Goal: Contribute content: Contribute content

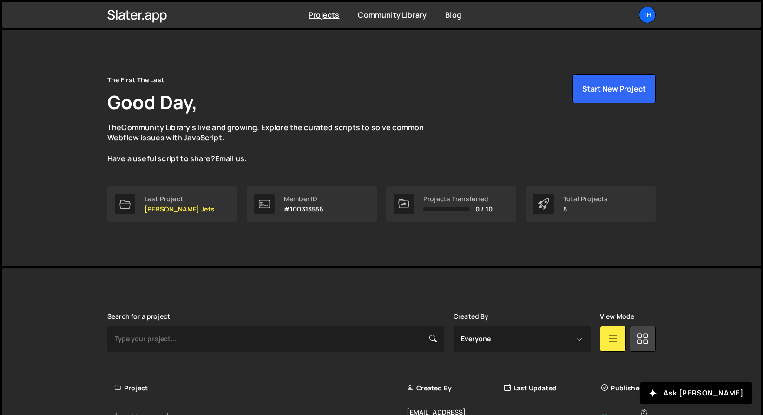
scroll to position [153, 0]
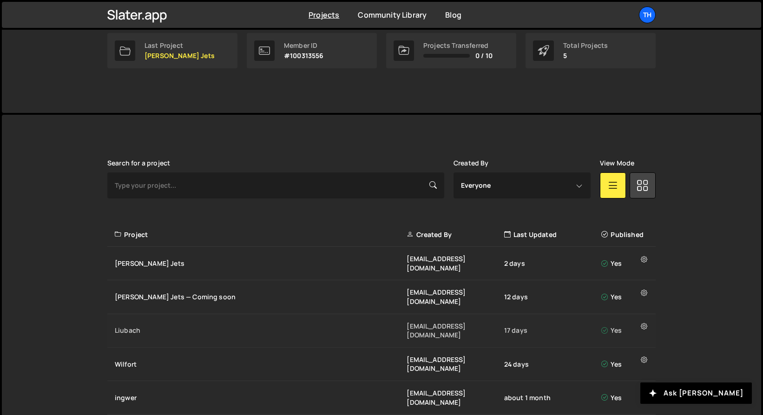
click at [132, 326] on div "Liubach" at bounding box center [261, 330] width 292 height 9
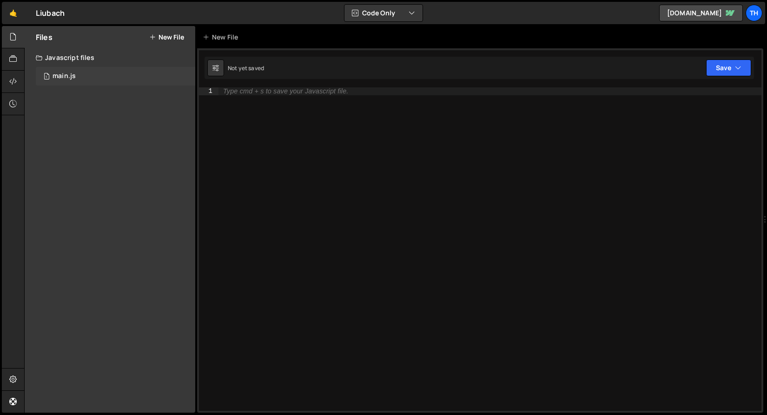
click at [87, 78] on div "1 main.js 0" at bounding box center [115, 76] width 159 height 19
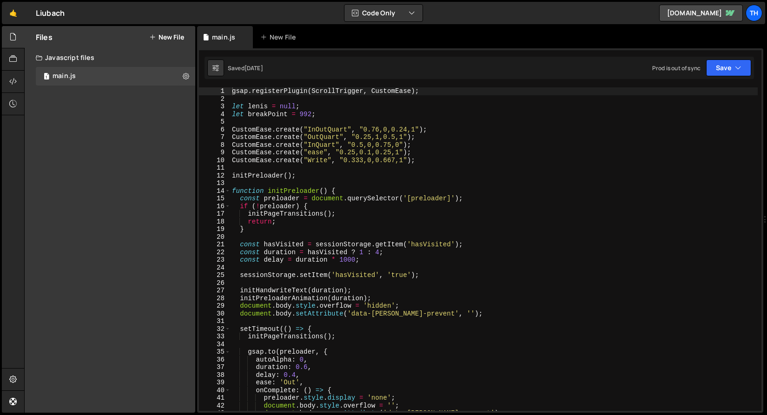
scroll to position [2457, 0]
click at [229, 192] on span at bounding box center [227, 191] width 5 height 8
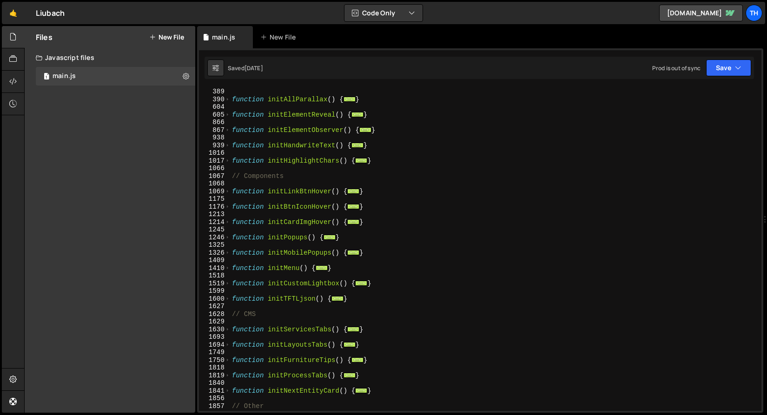
scroll to position [284, 0]
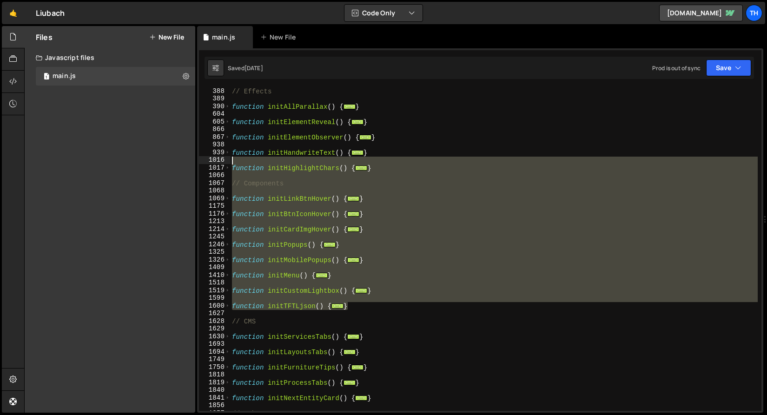
drag, startPoint x: 367, startPoint y: 281, endPoint x: 285, endPoint y: 159, distance: 146.3
click at [285, 159] on div "// Effects function initAllParallax ( ) { ... } function initElementReveal ( ) …" at bounding box center [494, 256] width 528 height 339
type textarea "function initHighlightChars() {"
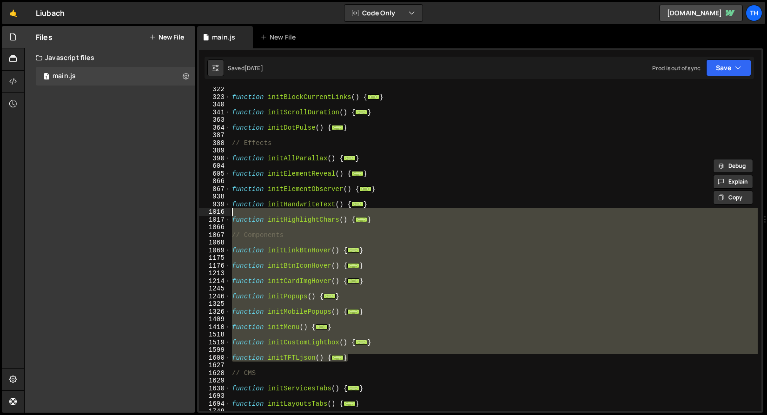
scroll to position [203, 0]
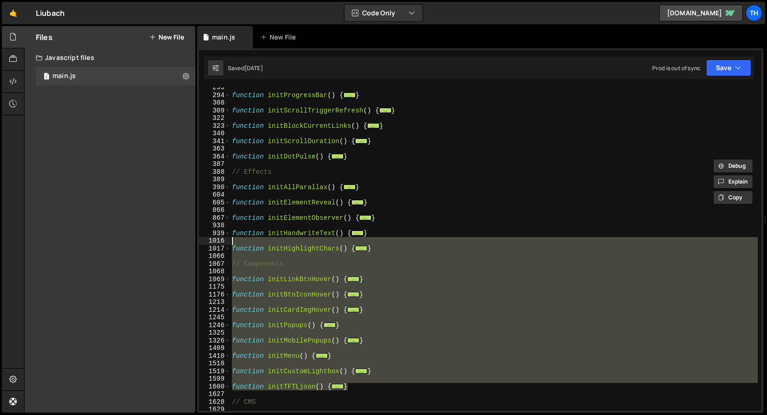
click at [247, 211] on div "function initProgressBar ( ) { ... } function initScrollTriggerRefresh ( ) { ..…" at bounding box center [494, 253] width 528 height 339
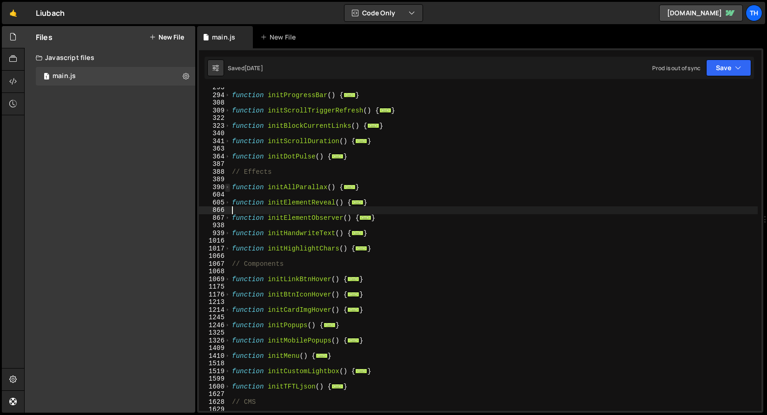
click at [226, 187] on span at bounding box center [227, 188] width 5 height 8
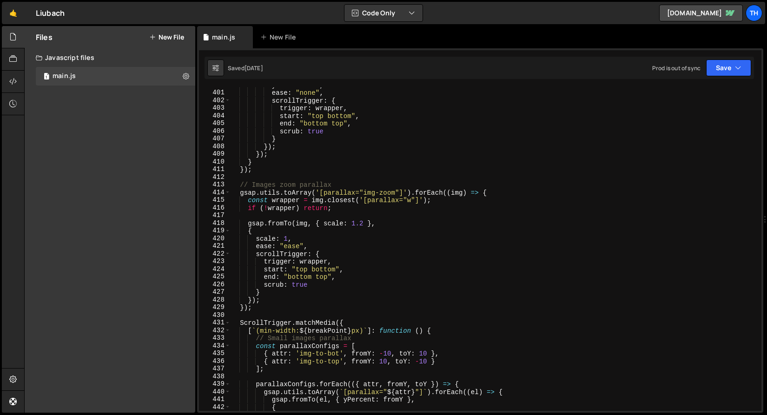
scroll to position [260, 0]
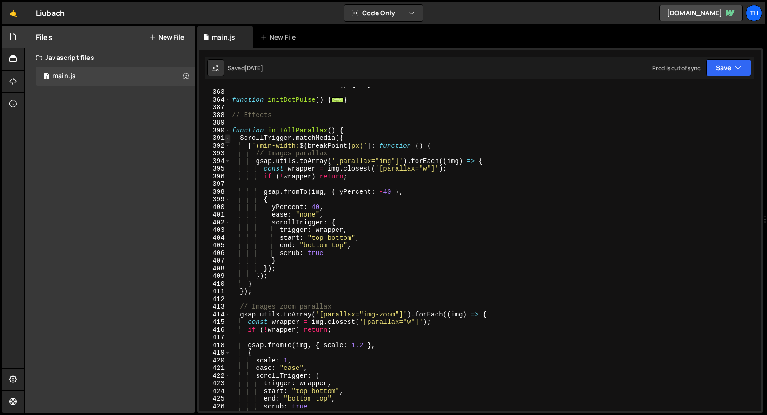
click at [229, 140] on span at bounding box center [227, 138] width 5 height 8
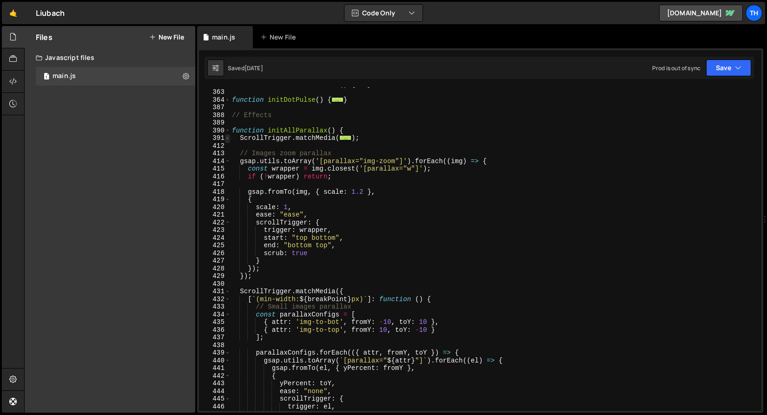
click at [229, 140] on span at bounding box center [227, 138] width 5 height 8
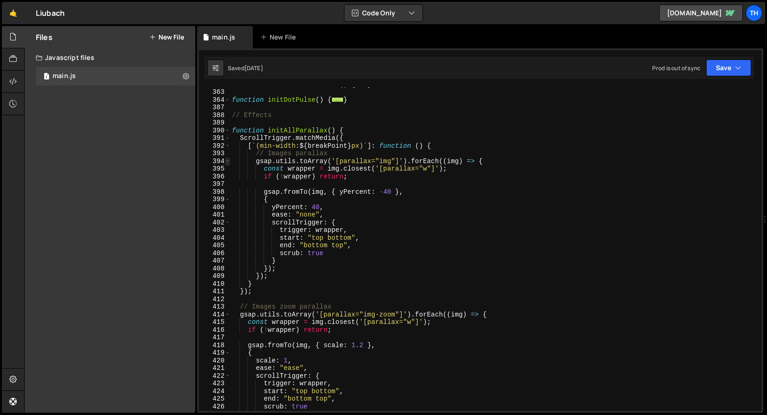
click at [228, 161] on span at bounding box center [227, 162] width 5 height 8
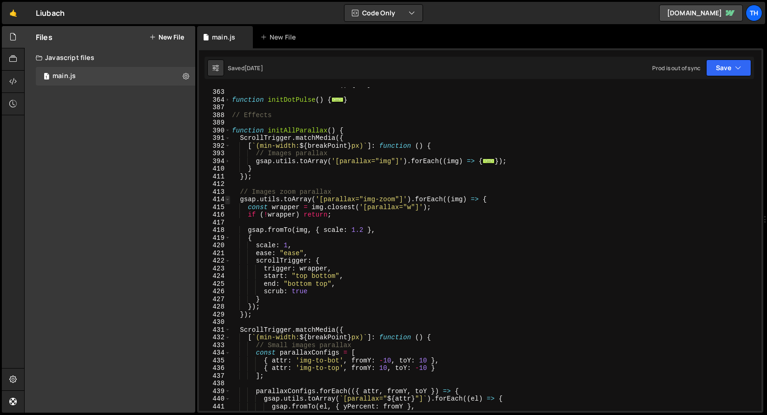
click at [225, 199] on span at bounding box center [227, 200] width 5 height 8
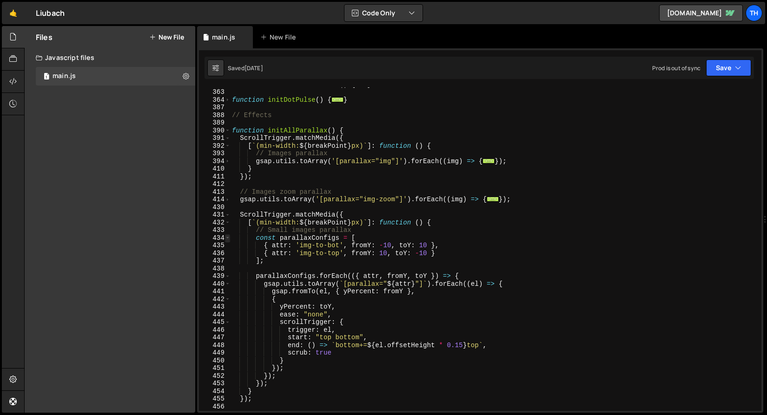
drag, startPoint x: 228, startPoint y: 230, endPoint x: 229, endPoint y: 239, distance: 8.9
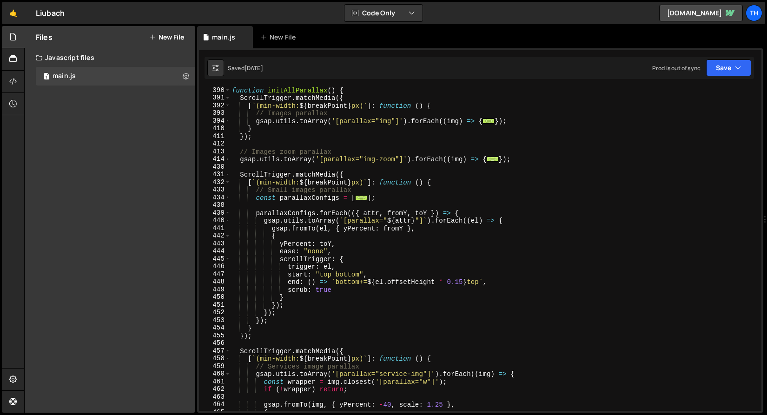
scroll to position [297, 0]
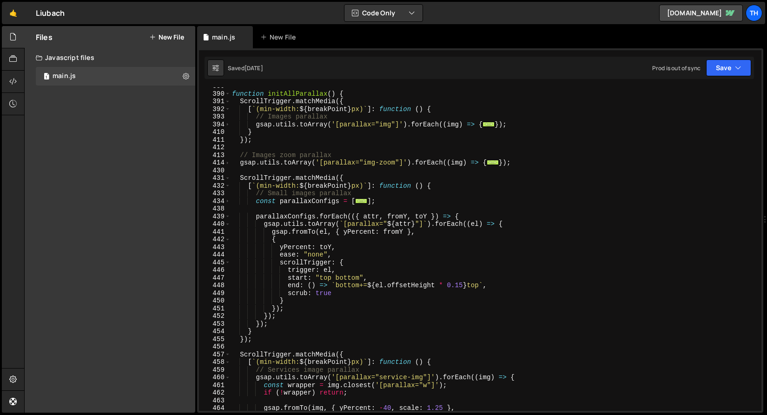
drag, startPoint x: 254, startPoint y: 194, endPoint x: 248, endPoint y: 205, distance: 12.7
click at [254, 193] on div "function initAllParallax ( ) { ScrollTrigger . matchMedia ({ [ ` (min-width: ${…" at bounding box center [494, 251] width 528 height 339
click at [227, 216] on span at bounding box center [227, 217] width 5 height 8
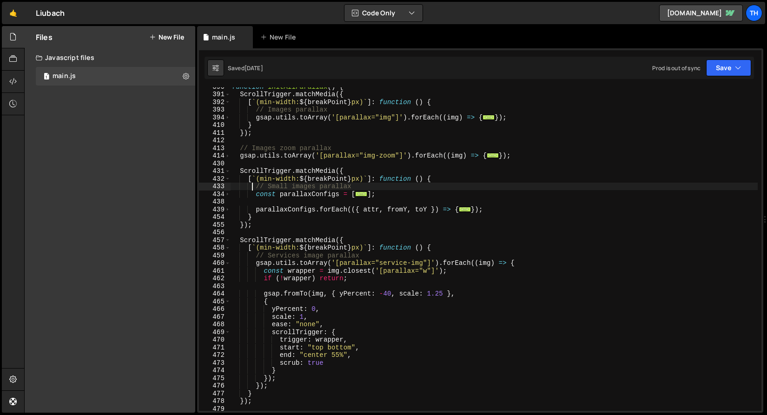
scroll to position [310, 0]
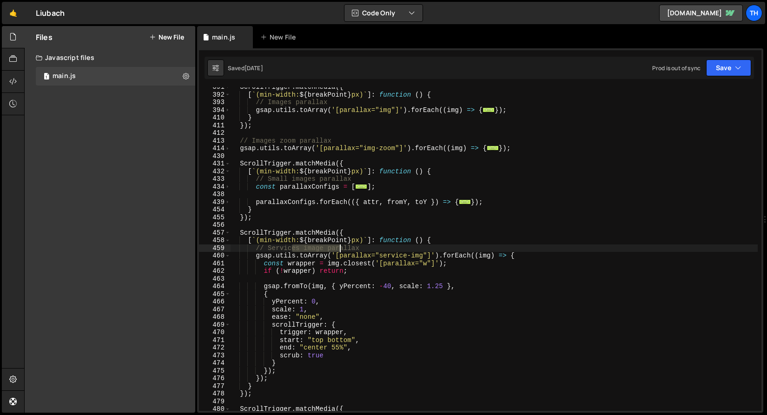
drag, startPoint x: 290, startPoint y: 248, endPoint x: 340, endPoint y: 247, distance: 50.2
click at [340, 247] on div "ScrollTrigger . matchMedia ({ [ ` (min-width: ${ breakPoint } px) ` ] : functio…" at bounding box center [494, 252] width 528 height 339
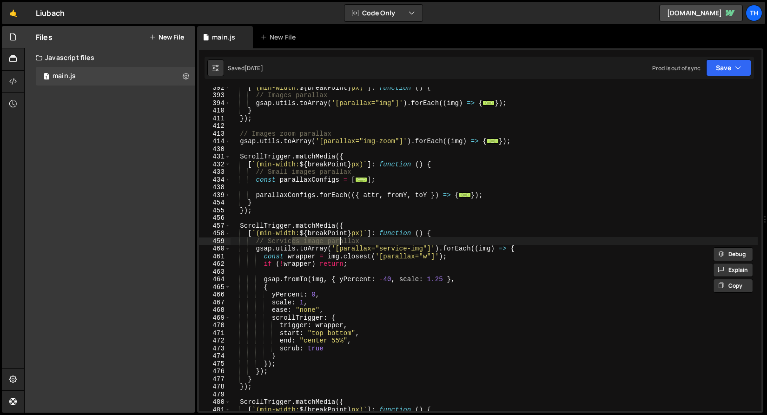
scroll to position [318, 0]
click at [226, 249] on span at bounding box center [227, 249] width 5 height 8
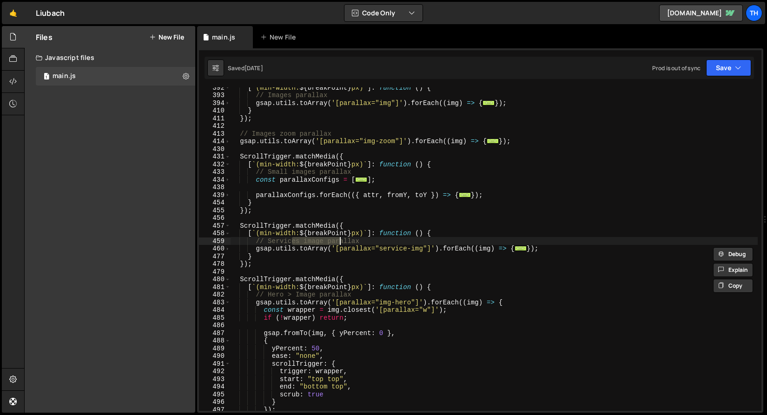
scroll to position [412, 0]
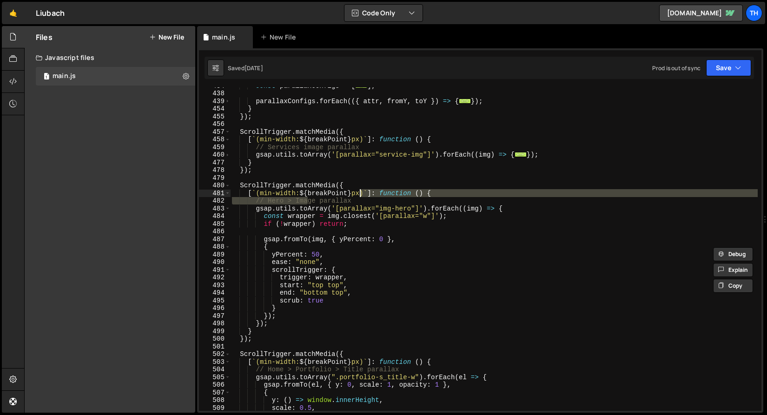
drag, startPoint x: 308, startPoint y: 199, endPoint x: 359, endPoint y: 199, distance: 51.1
click at [359, 199] on div "const parallaxConfigs = [ ... ] ; parallaxConfigs . forEach (({ attr , fromY , …" at bounding box center [494, 251] width 528 height 339
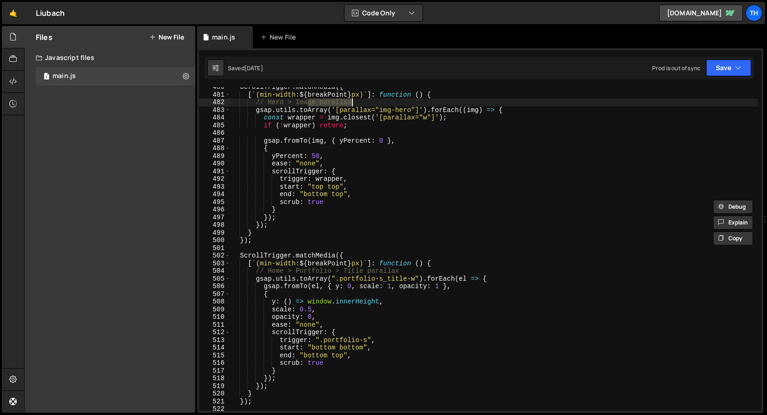
scroll to position [517, 0]
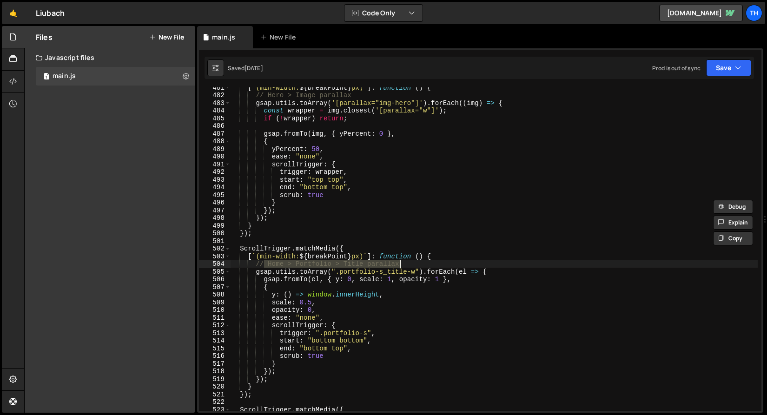
drag, startPoint x: 271, startPoint y: 264, endPoint x: 412, endPoint y: 266, distance: 140.9
click at [412, 267] on div "[ ` (min-width: ${ breakPoint } px) ` ] : function ( ) { // Hero > Image parall…" at bounding box center [494, 253] width 528 height 339
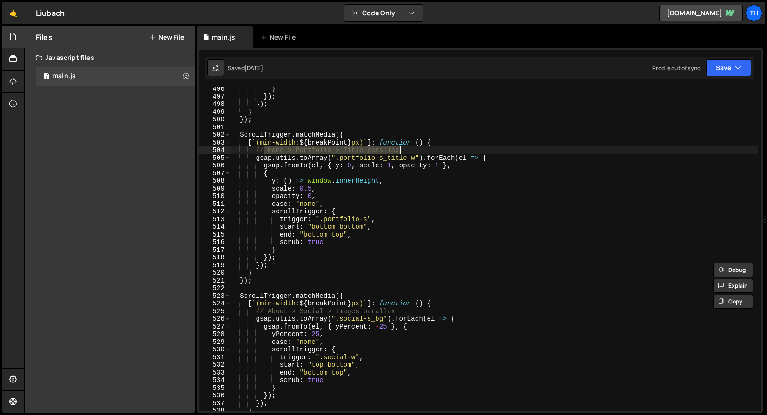
scroll to position [692, 0]
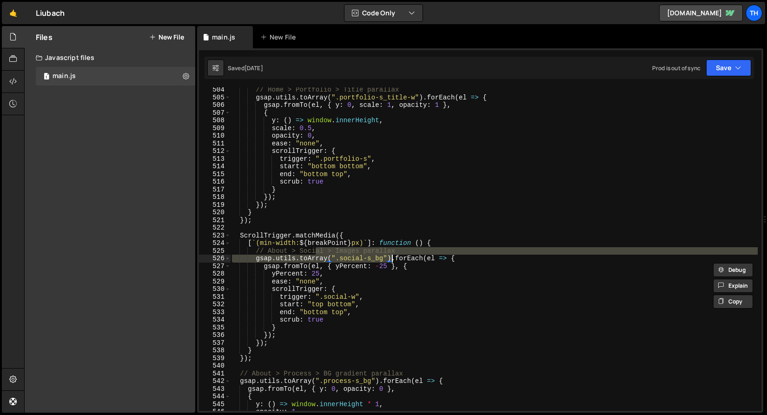
drag, startPoint x: 315, startPoint y: 252, endPoint x: 390, endPoint y: 258, distance: 76.0
click at [390, 258] on div "// Home > Portfolio > Title parallax gsap . utils . toArray ( ".portfolio-s_tit…" at bounding box center [494, 255] width 528 height 339
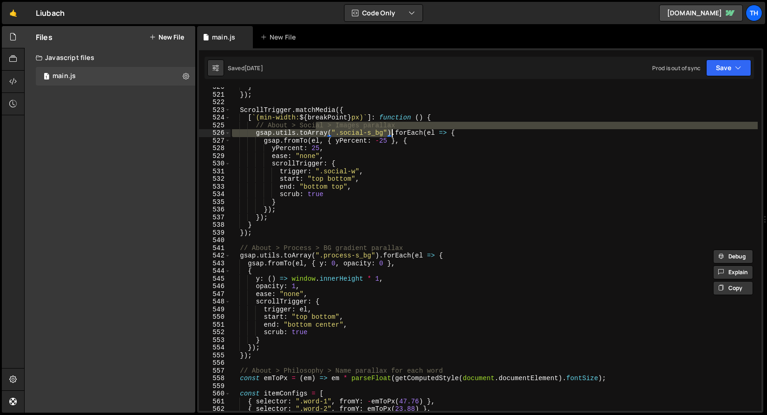
scroll to position [817, 0]
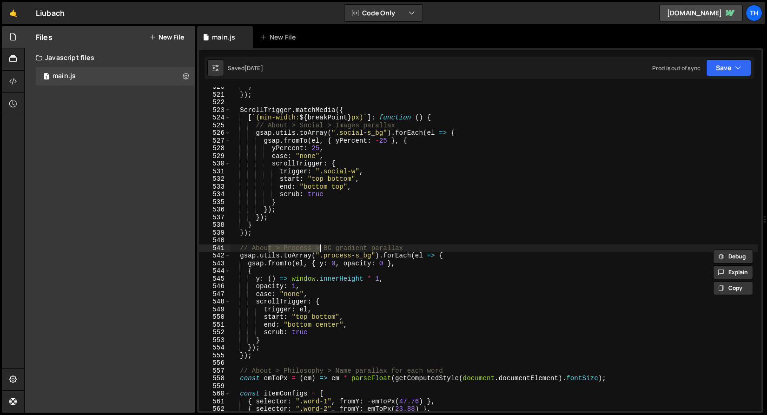
drag, startPoint x: 297, startPoint y: 252, endPoint x: 312, endPoint y: 246, distance: 16.1
click at [312, 246] on div "} }) ; ScrollTrigger . matchMedia ({ [ ` (min-width: ${ breakPoint } px) ` ] : …" at bounding box center [494, 252] width 528 height 339
click at [312, 246] on div "} }) ; ScrollTrigger . matchMedia ({ [ ` (min-width: ${ breakPoint } px) ` ] : …" at bounding box center [494, 249] width 528 height 324
click at [312, 246] on div "} }) ; ScrollTrigger . matchMedia ({ [ ` (min-width: ${ breakPoint } px) ` ] : …" at bounding box center [494, 252] width 528 height 339
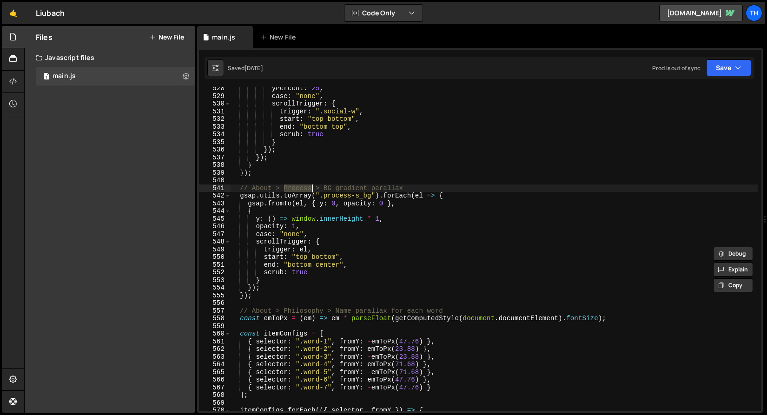
scroll to position [877, 0]
click at [269, 242] on div "yPercent : 25 , ease : "none" , scrollTrigger : { trigger : ".social-w" , start…" at bounding box center [494, 254] width 528 height 339
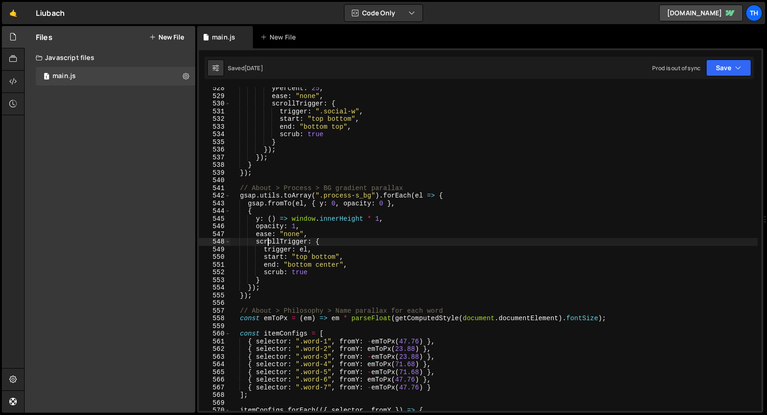
click at [301, 256] on div "yPercent : 25 , ease : "none" , scrollTrigger : { trigger : ".social-w" , start…" at bounding box center [494, 254] width 528 height 339
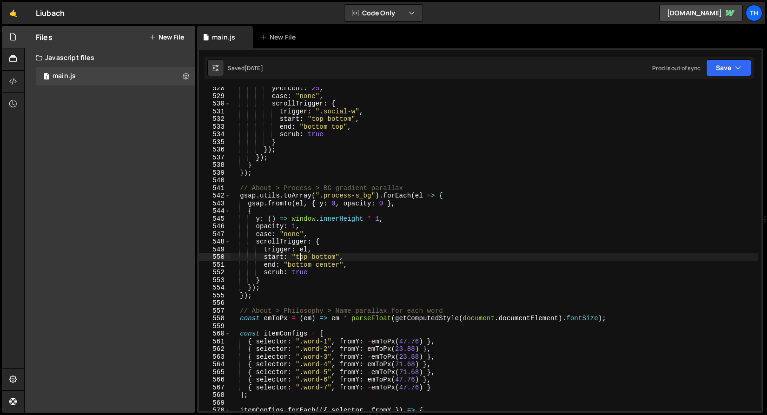
click at [301, 256] on div "yPercent : 25 , ease : "none" , scrollTrigger : { trigger : ".social-w" , start…" at bounding box center [494, 254] width 528 height 339
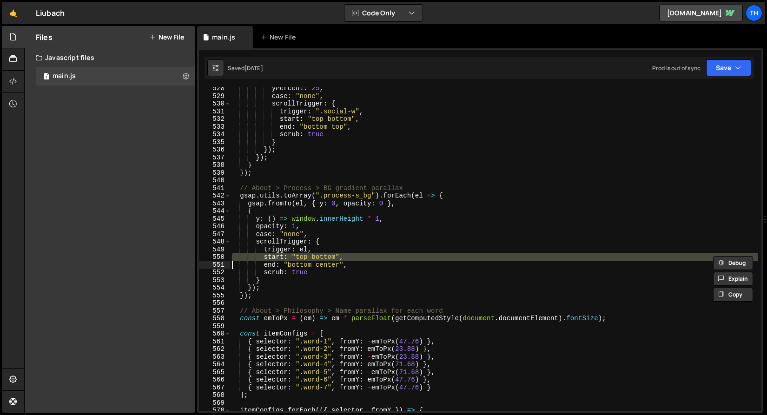
click at [300, 255] on div "yPercent : 25 , ease : "none" , scrollTrigger : { trigger : ".social-w" , start…" at bounding box center [494, 254] width 528 height 339
click at [300, 255] on div "yPercent : 25 , ease : "none" , scrollTrigger : { trigger : ".social-w" , start…" at bounding box center [494, 249] width 528 height 324
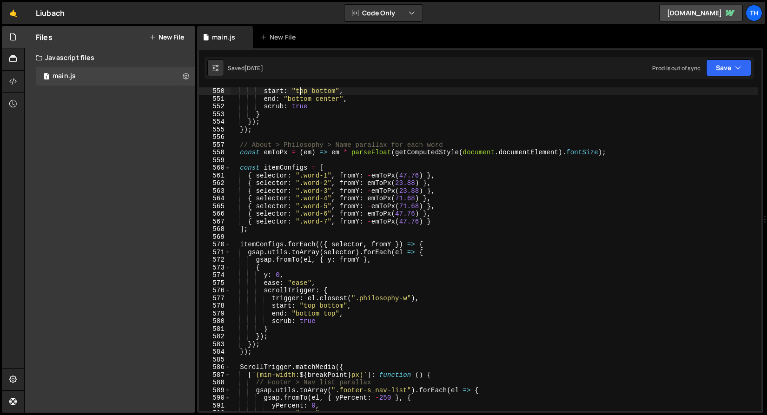
scroll to position [1043, 0]
click at [300, 314] on div "start : "top bottom" , end : "bottom center" , scrub : true } }) ; }) ; // Abou…" at bounding box center [494, 256] width 528 height 339
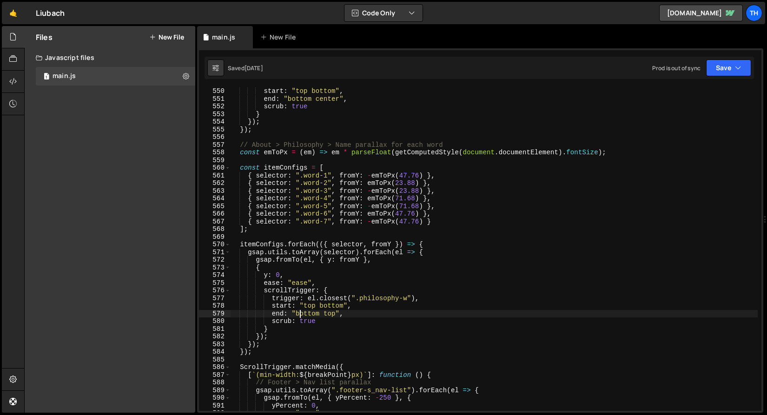
click at [300, 314] on div "start : "top bottom" , end : "bottom center" , scrub : true } }) ; }) ; // Abou…" at bounding box center [494, 256] width 528 height 339
click at [326, 312] on div "start : "top bottom" , end : "bottom center" , scrub : true } }) ; }) ; // Abou…" at bounding box center [494, 256] width 528 height 339
click at [299, 314] on div "start : "top bottom" , end : "bottom center" , scrub : true } }) ; }) ; // Abou…" at bounding box center [494, 256] width 528 height 339
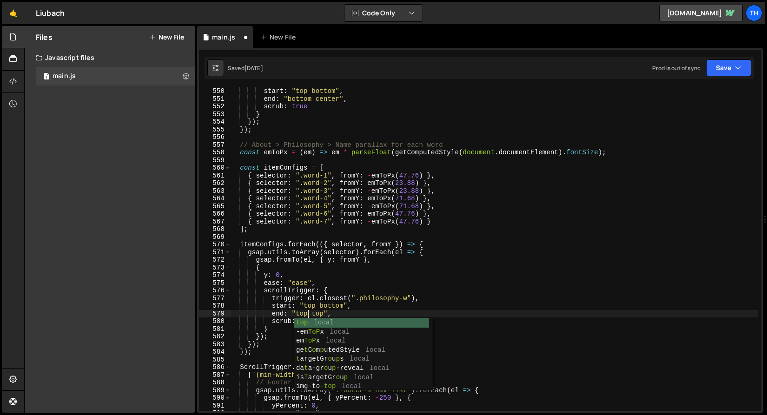
scroll to position [0, 5]
click at [745, 66] on button "Save" at bounding box center [728, 67] width 45 height 17
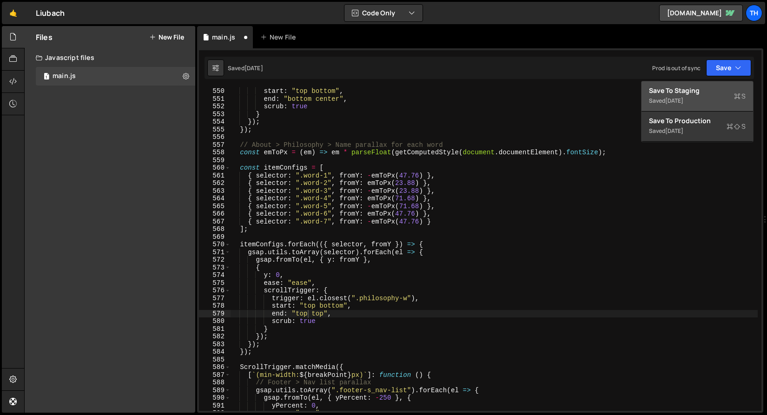
click at [733, 86] on div "Save to Staging S" at bounding box center [697, 90] width 97 height 9
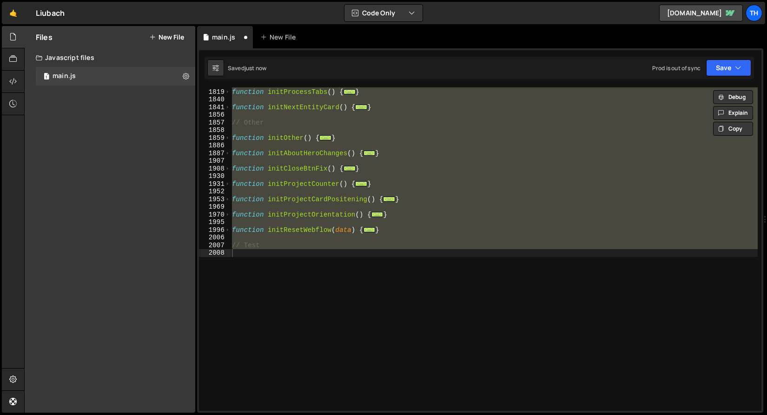
scroll to position [1103, 0]
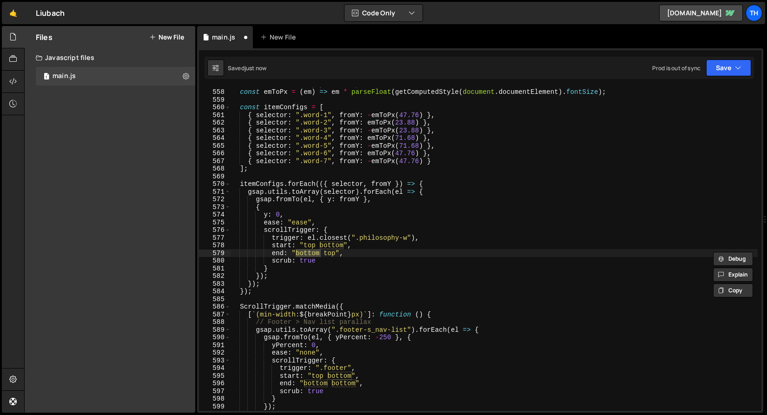
click at [334, 247] on div "// About > Philosophy > Name parallax for each word const emToPx = ( em ) => em…" at bounding box center [494, 249] width 528 height 339
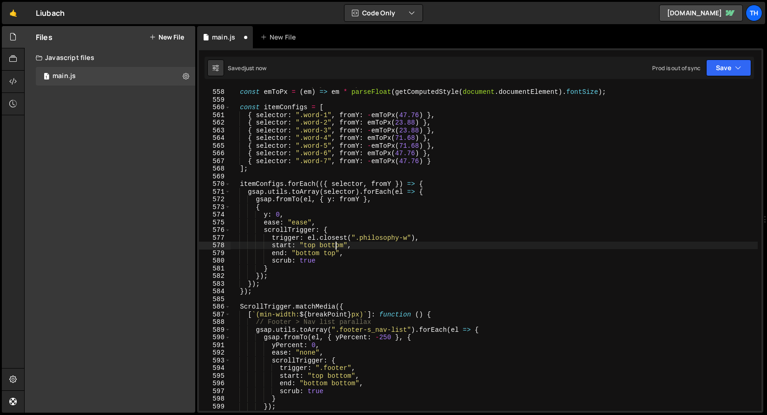
click at [332, 253] on div "// About > Philosophy > Name parallax for each word const emToPx = ( em ) => em…" at bounding box center [494, 249] width 528 height 339
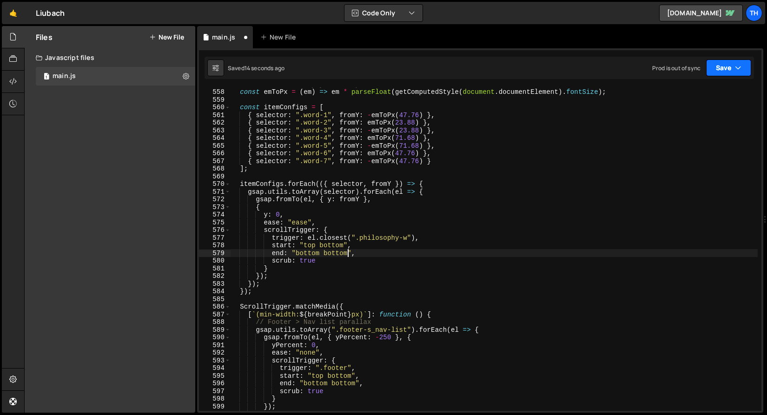
click at [734, 67] on button "Save" at bounding box center [728, 67] width 45 height 17
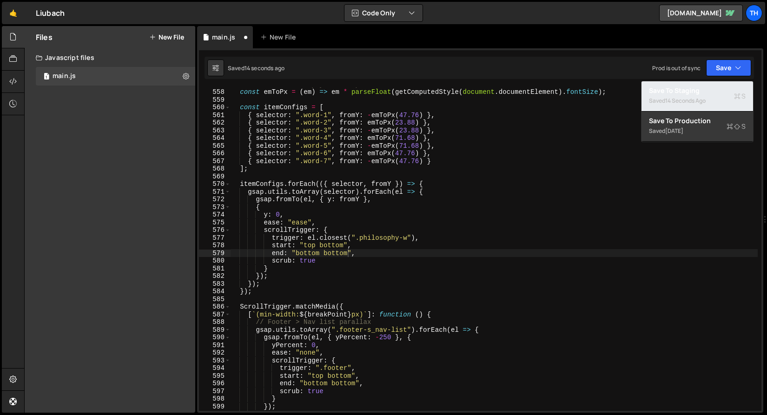
click at [720, 91] on div "Save to Staging S" at bounding box center [697, 90] width 97 height 9
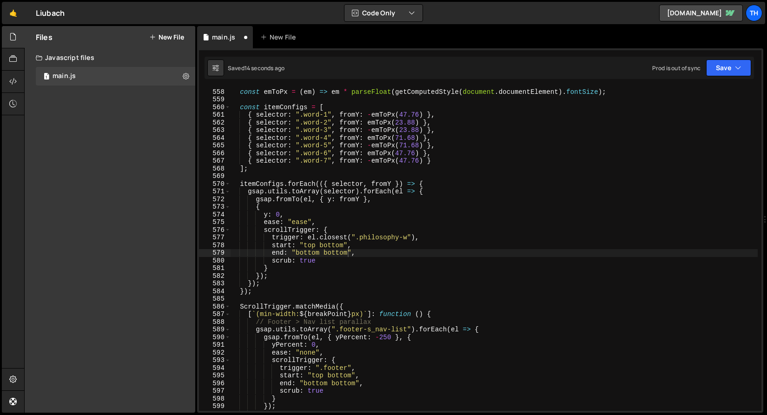
scroll to position [4224, 0]
click at [339, 256] on div "// About > Philosophy > Name parallax for each word const emToPx = ( em ) => em…" at bounding box center [494, 249] width 528 height 339
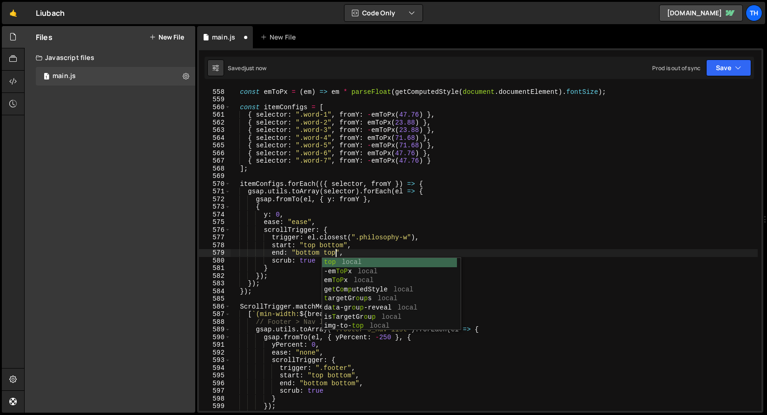
scroll to position [0, 7]
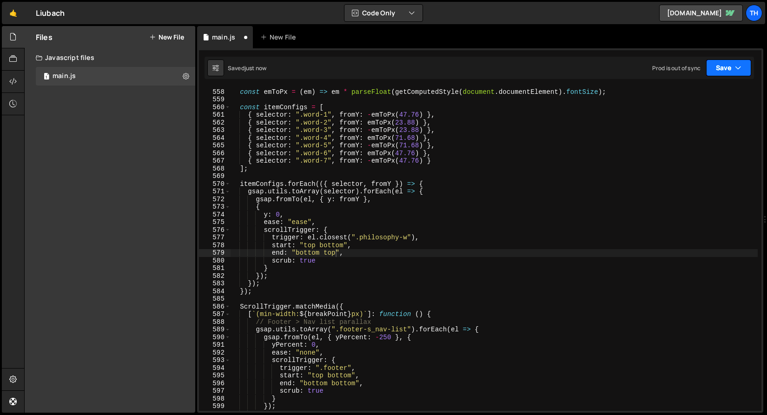
click at [720, 68] on button "Save" at bounding box center [728, 67] width 45 height 17
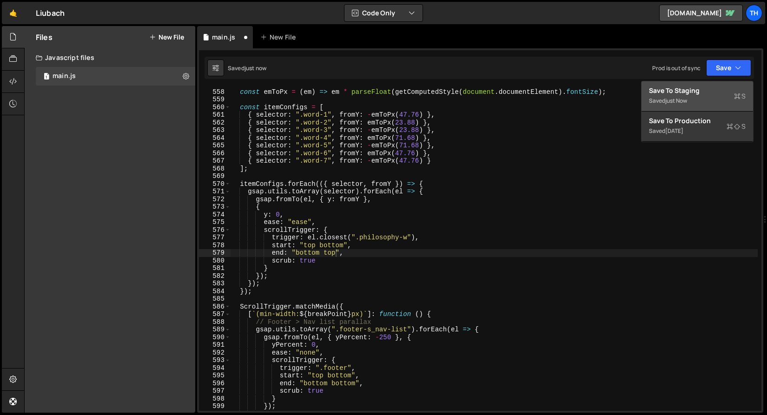
click at [705, 90] on div "Save to Staging S" at bounding box center [697, 90] width 97 height 9
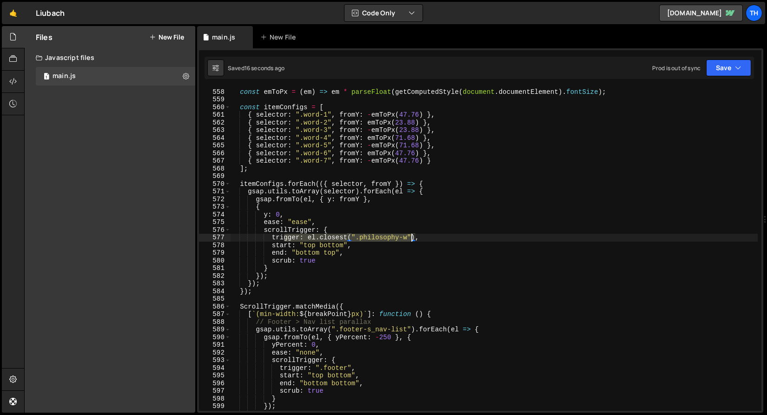
drag, startPoint x: 283, startPoint y: 236, endPoint x: 411, endPoint y: 238, distance: 128.3
click at [411, 238] on div "// About > Philosophy > Name parallax for each word const emToPx = ( em ) => em…" at bounding box center [494, 249] width 528 height 339
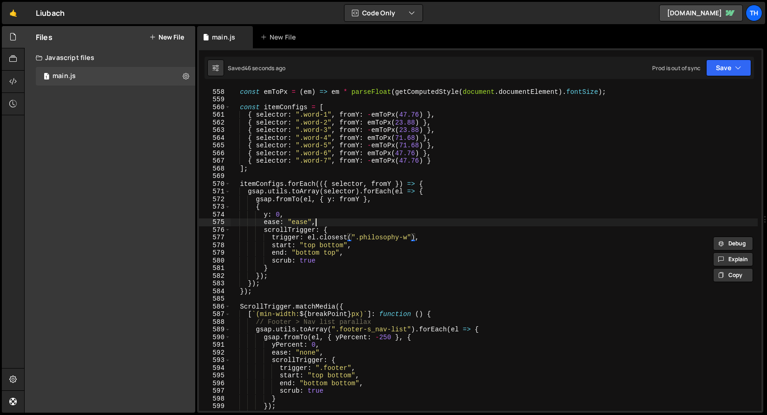
click at [343, 219] on div "// About > Philosophy > Name parallax for each word const emToPx = ( em ) => em…" at bounding box center [494, 249] width 528 height 339
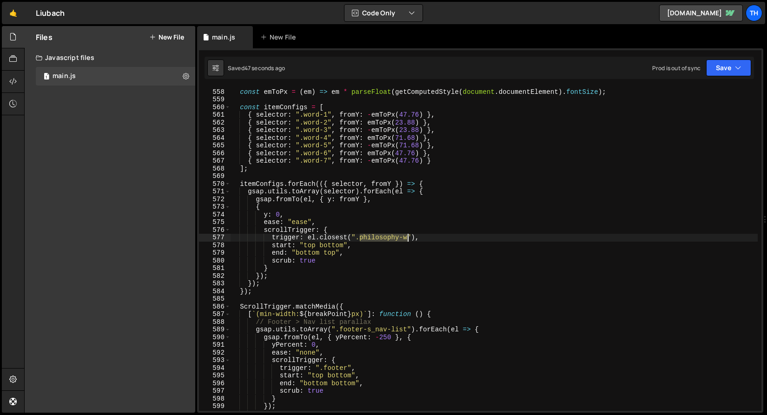
drag, startPoint x: 360, startPoint y: 238, endPoint x: 406, endPoint y: 237, distance: 46.0
click at [406, 237] on div "// About > Philosophy > Name parallax for each word const emToPx = ( em ) => em…" at bounding box center [494, 249] width 528 height 339
paste textarea "_scroll-area"
click at [742, 66] on button "Save" at bounding box center [728, 67] width 45 height 17
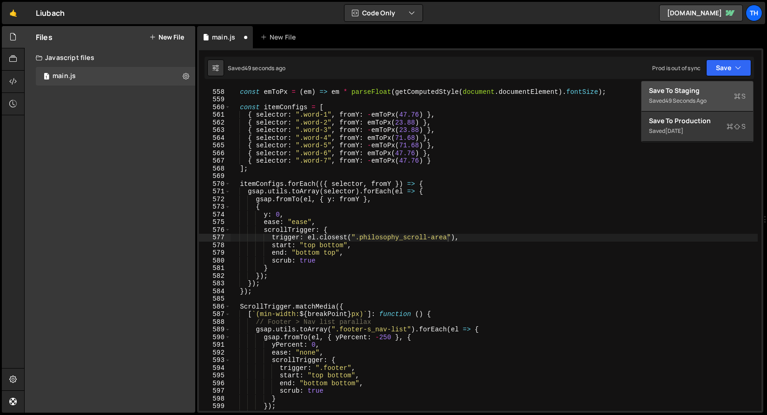
click at [726, 93] on div "Save to Staging S" at bounding box center [697, 90] width 97 height 9
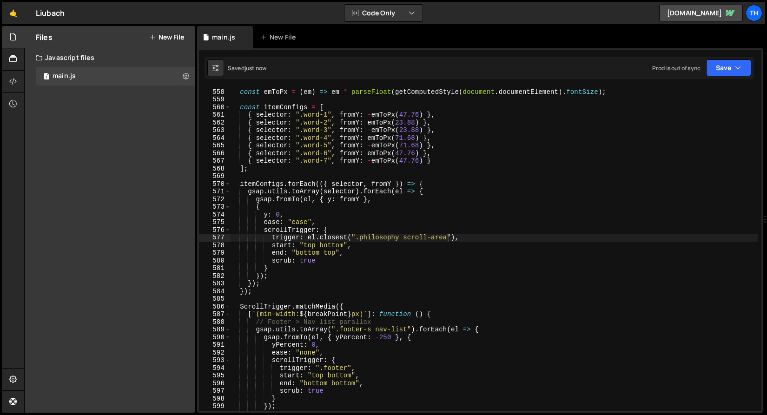
click at [310, 239] on div "// About > Philosophy > Name parallax for each word const emToPx = ( em ) => em…" at bounding box center [494, 249] width 528 height 339
click at [308, 243] on div "// About > Philosophy > Name parallax for each word const emToPx = ( em ) => em…" at bounding box center [494, 249] width 528 height 339
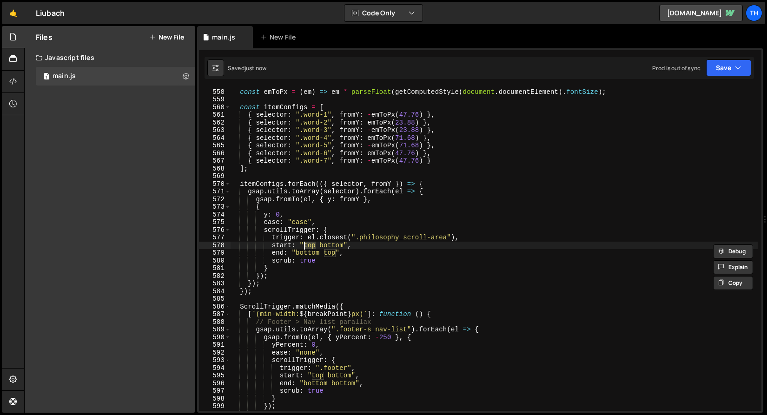
click at [329, 225] on div "// About > Philosophy > Name parallax for each word const emToPx = ( em ) => em…" at bounding box center [494, 249] width 528 height 339
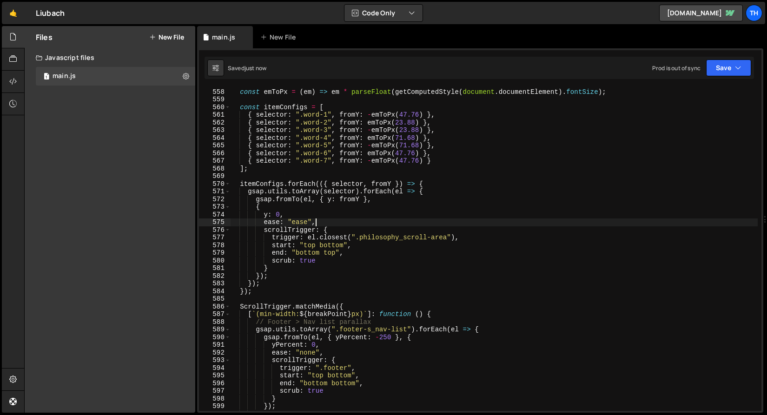
click at [304, 250] on div "// About > Philosophy > Name parallax for each word const emToPx = ( em ) => em…" at bounding box center [494, 249] width 528 height 339
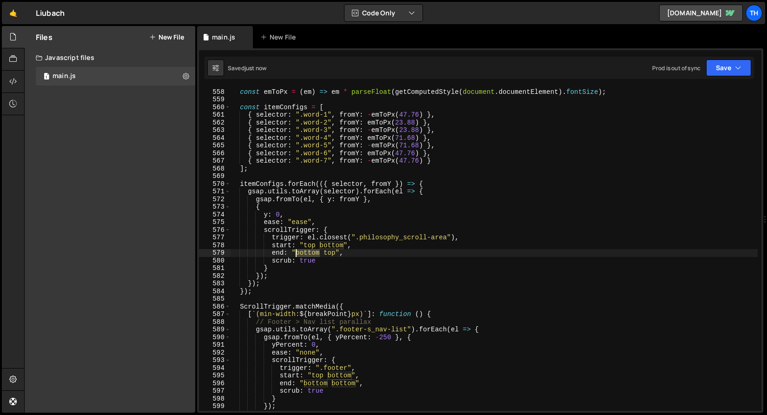
click at [304, 250] on div "// About > Philosophy > Name parallax for each word const emToPx = ( em ) => em…" at bounding box center [494, 249] width 528 height 339
click at [303, 254] on div "// About > Philosophy > Name parallax for each word const emToPx = ( em ) => em…" at bounding box center [494, 249] width 528 height 324
click at [303, 254] on div "// About > Philosophy > Name parallax for each word const emToPx = ( em ) => em…" at bounding box center [494, 249] width 528 height 339
click at [729, 62] on button "Save" at bounding box center [728, 67] width 45 height 17
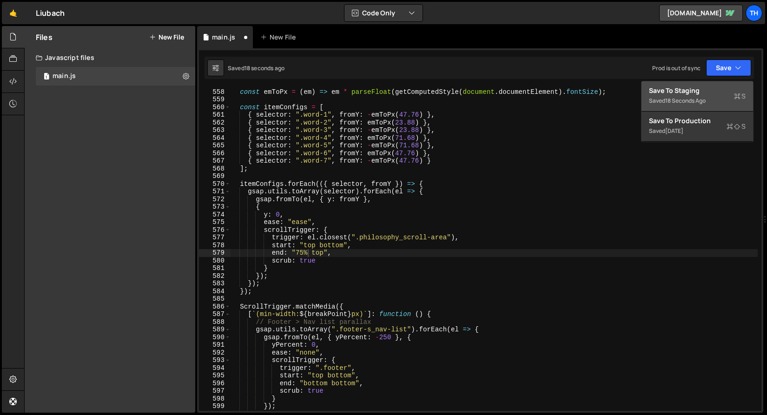
click at [716, 84] on button "Save to Staging S Saved 18 seconds ago" at bounding box center [697, 96] width 112 height 30
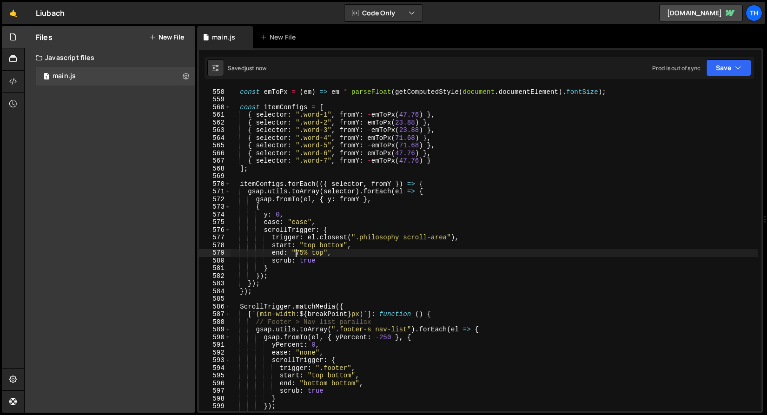
click at [297, 254] on div "// About > Philosophy > Name parallax for each word const emToPx = ( em ) => em…" at bounding box center [494, 249] width 528 height 339
click at [719, 70] on button "Save" at bounding box center [728, 67] width 45 height 17
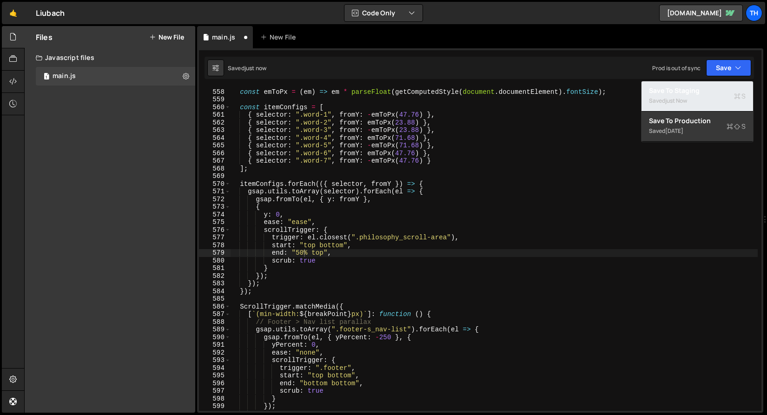
click at [704, 95] on div "Saved just now" at bounding box center [697, 100] width 97 height 11
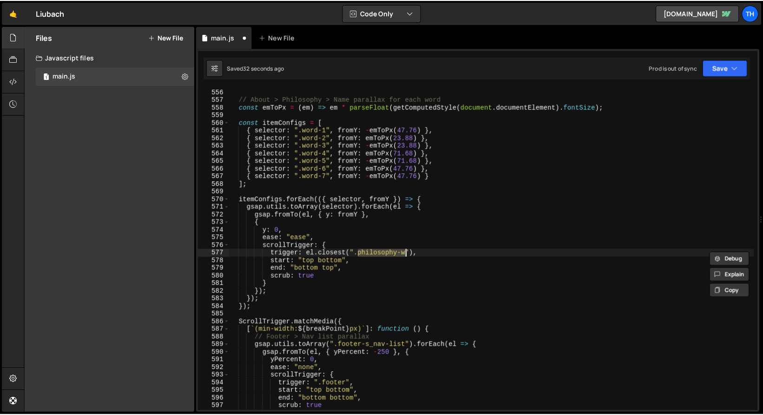
scroll to position [4209, 0]
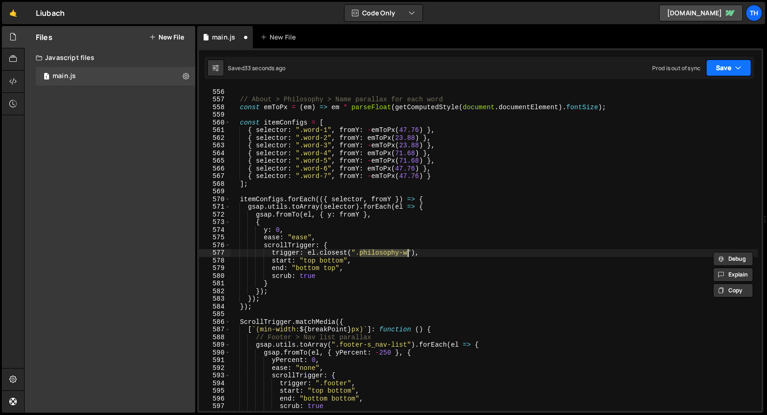
type textarea "trigger: el.closest(".philosophy-w"),"
click at [714, 62] on button "Save" at bounding box center [728, 67] width 45 height 17
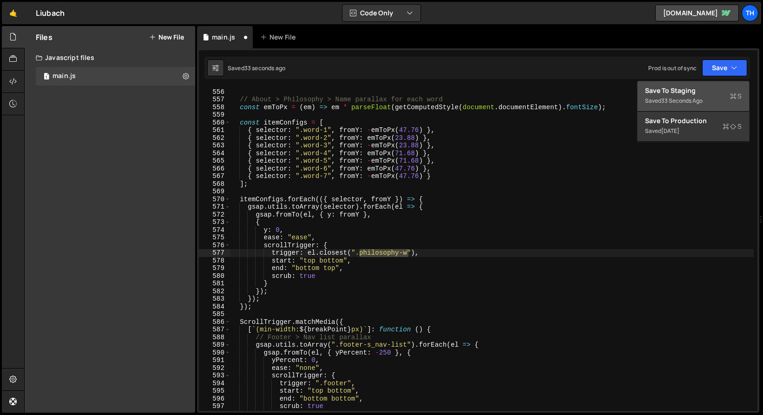
click at [707, 83] on button "Save to Staging S Saved 33 seconds ago" at bounding box center [694, 96] width 112 height 30
